Goal: Task Accomplishment & Management: Manage account settings

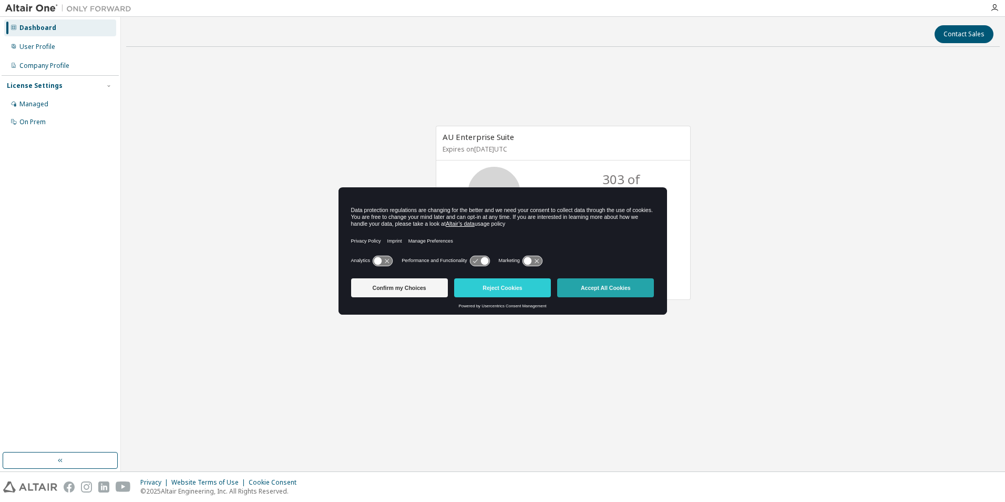
click at [612, 288] on button "Accept All Cookies" at bounding box center [605, 287] width 97 height 19
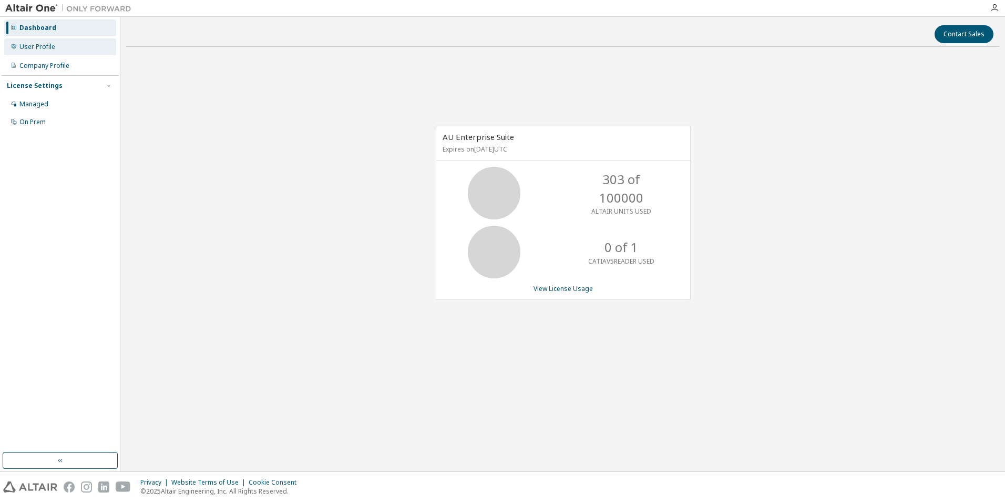
click at [24, 49] on div "User Profile" at bounding box center [37, 47] width 36 height 8
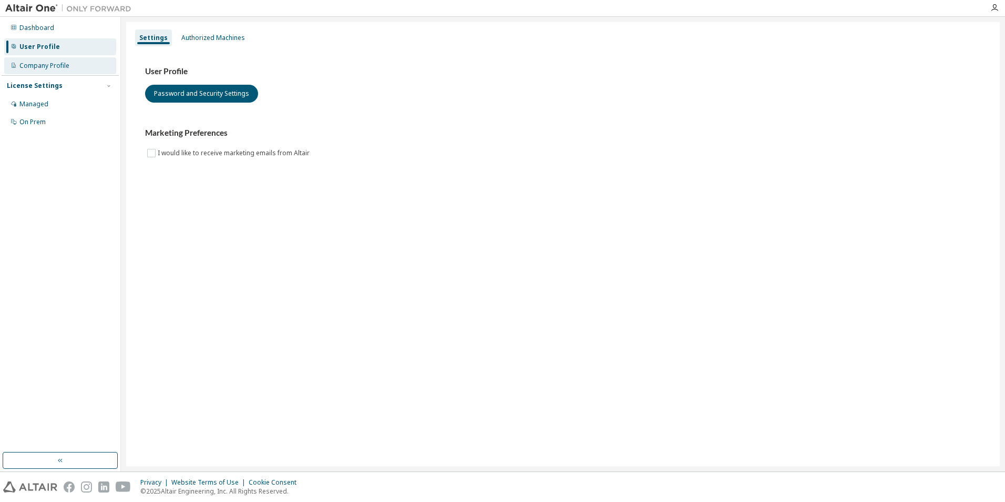
click at [42, 70] on div "Company Profile" at bounding box center [60, 65] width 112 height 17
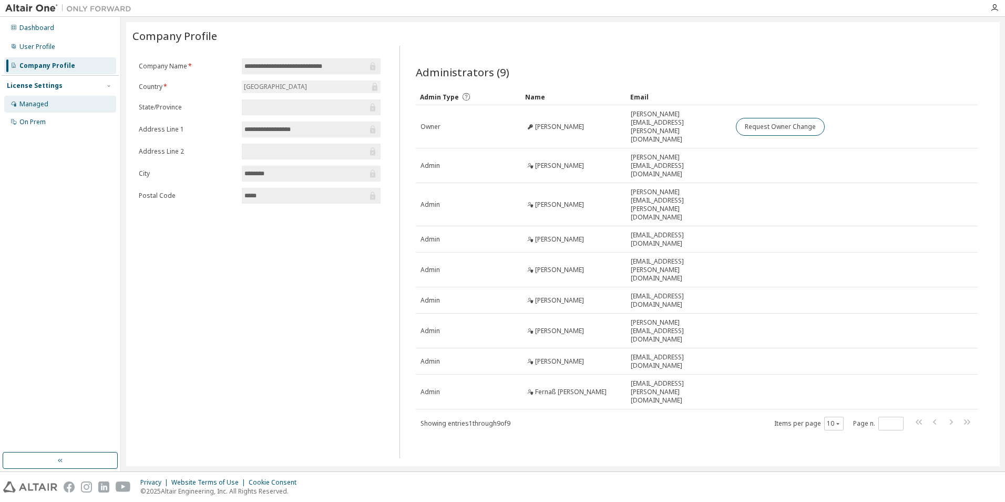
click at [44, 96] on div "Managed" at bounding box center [60, 104] width 112 height 17
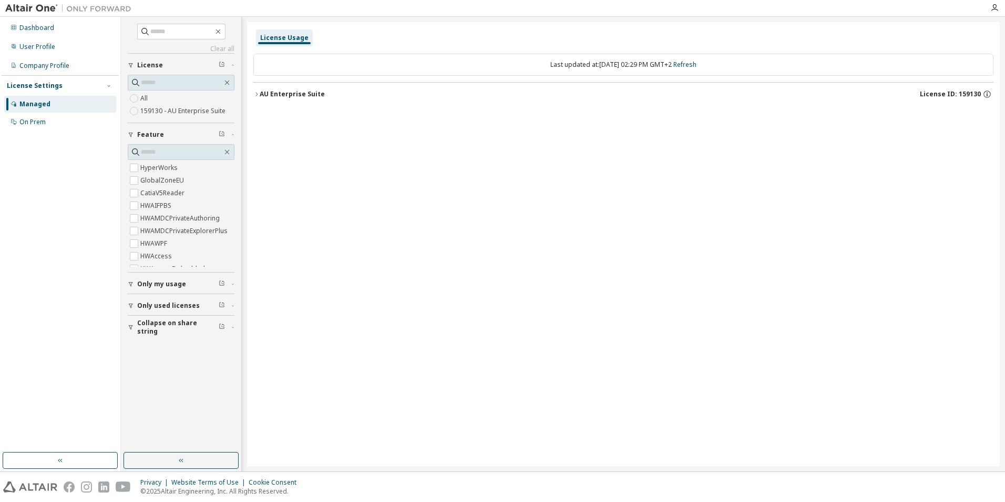
click at [341, 188] on div "License Usage Last updated at: Thu 2025-10-09 02:29 PM GMT+2 Refresh AU Enterpr…" at bounding box center [623, 244] width 753 height 444
click at [137, 301] on button "Only used licenses" at bounding box center [181, 305] width 107 height 23
